Goal: Check status: Check status

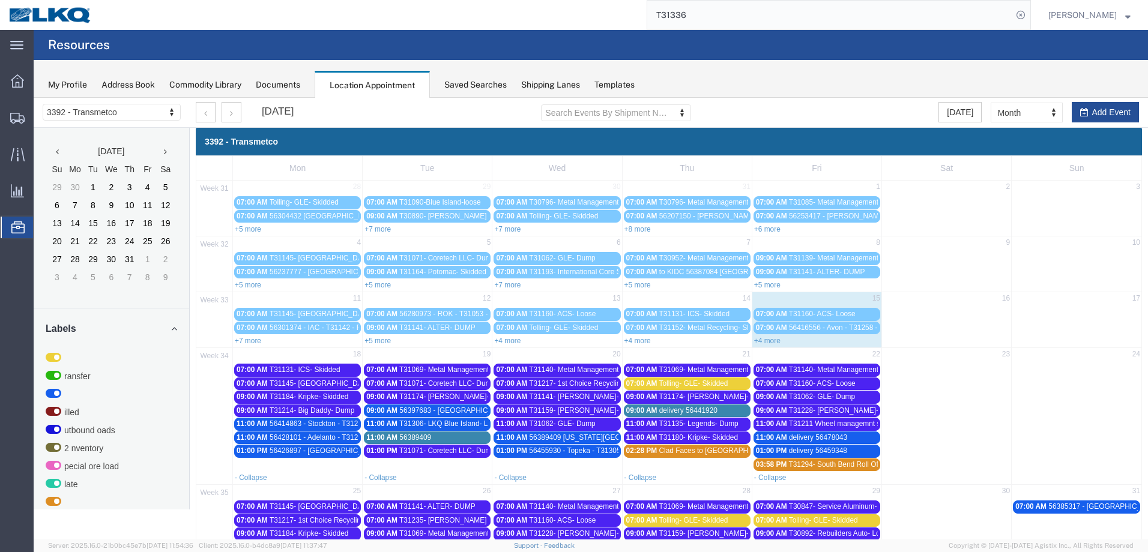
scroll to position [139, 0]
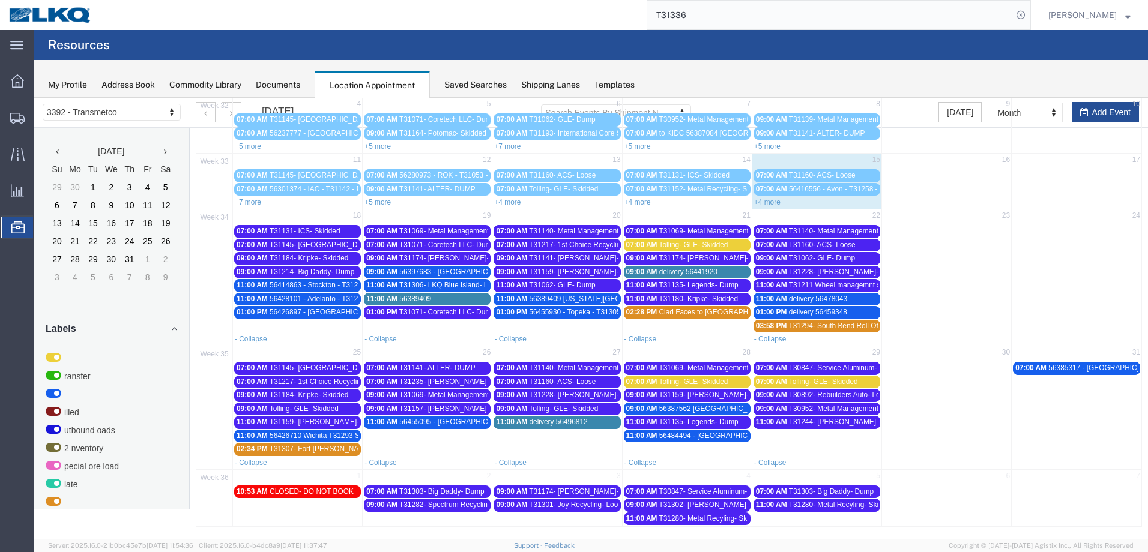
click at [768, 200] on link "+4 more" at bounding box center [767, 202] width 26 height 8
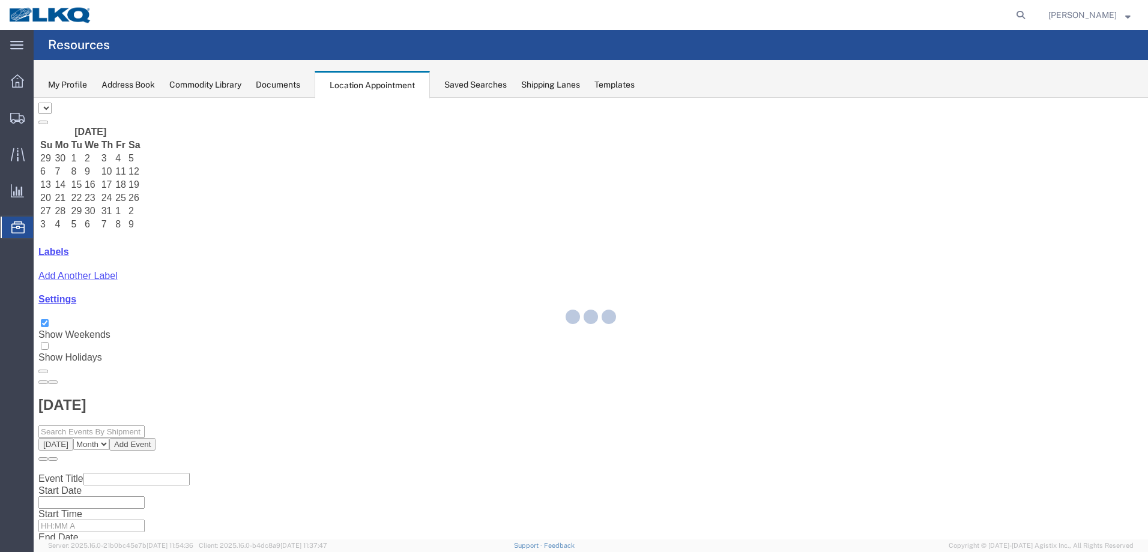
select select "28018"
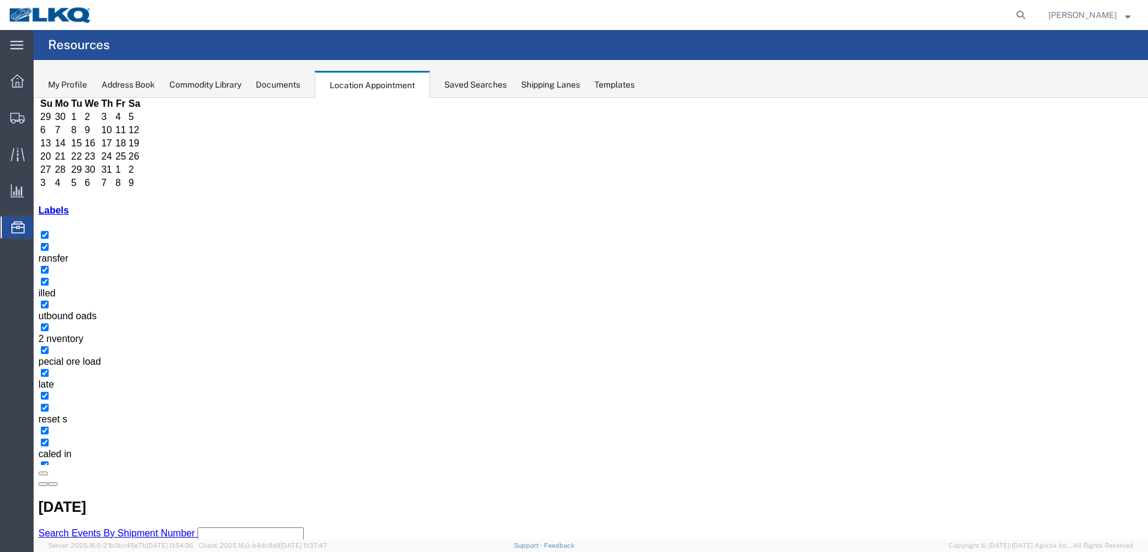
scroll to position [85, 0]
